Goal: Task Accomplishment & Management: Use online tool/utility

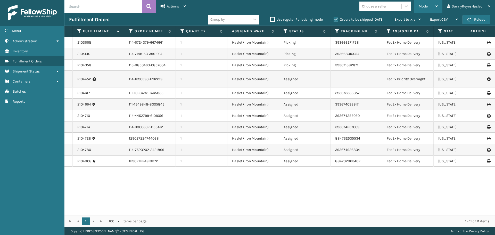
click at [426, 8] on span "Mode" at bounding box center [423, 6] width 9 height 4
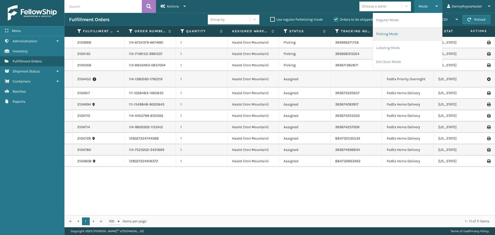
click at [401, 35] on li "Picking Mode" at bounding box center [407, 34] width 69 height 14
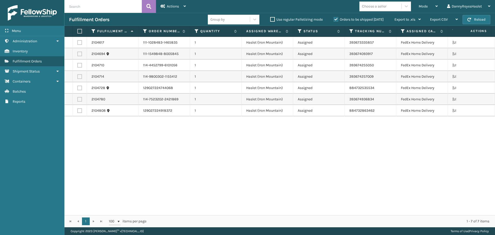
click at [240, 52] on td "1" at bounding box center [216, 53] width 52 height 11
click at [239, 64] on td "1" at bounding box center [216, 65] width 52 height 11
drag, startPoint x: 239, startPoint y: 76, endPoint x: 239, endPoint y: 80, distance: 3.9
click at [239, 76] on td "1" at bounding box center [216, 76] width 52 height 11
click at [238, 90] on td "1" at bounding box center [216, 87] width 52 height 11
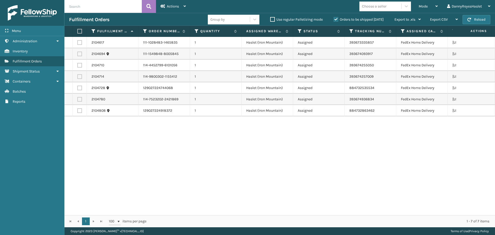
click at [239, 100] on td "1" at bounding box center [216, 99] width 52 height 11
click at [239, 110] on td "1" at bounding box center [216, 110] width 52 height 11
